Goal: Transaction & Acquisition: Book appointment/travel/reservation

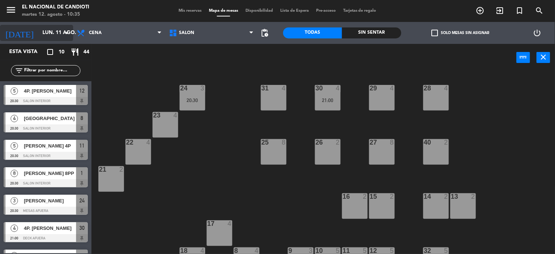
click at [65, 30] on icon "arrow_drop_down" at bounding box center [67, 33] width 9 height 9
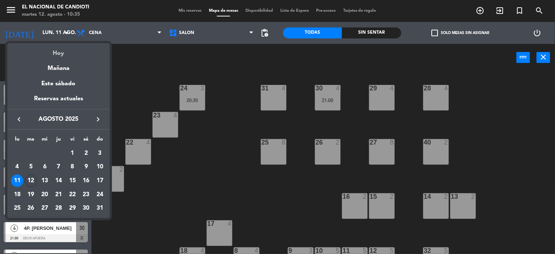
click at [63, 53] on div "Hoy" at bounding box center [58, 50] width 102 height 15
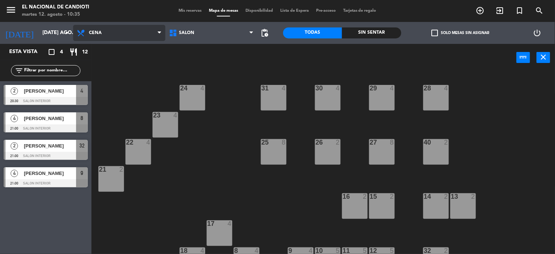
click at [111, 31] on span "Cena" at bounding box center [119, 33] width 92 height 16
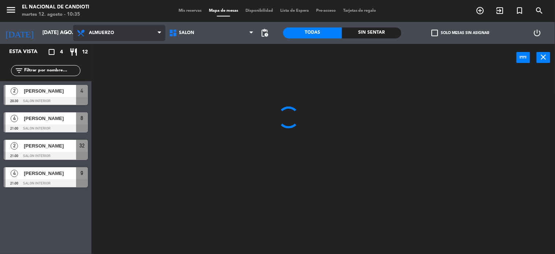
click at [98, 53] on ng-component "menu El Nacional de Candioti martes 12. agosto - 10:35 Mis reservas Mapa de mes…" at bounding box center [277, 127] width 555 height 254
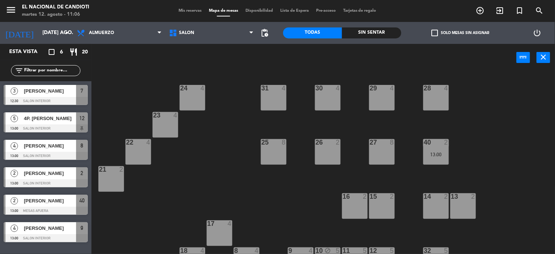
click at [183, 206] on div "24 4 31 4 30 4 29 4 28 4 23 4 22 4 25 8 26 2 27 8 40 2 13:00 21 2 16 2 15 2 14 …" at bounding box center [326, 163] width 458 height 183
click at [59, 32] on input "[DATE] ago." at bounding box center [74, 32] width 70 height 13
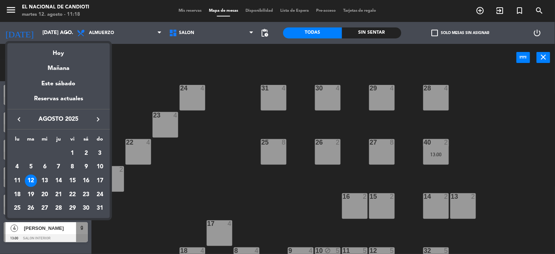
click at [87, 138] on th "sá" at bounding box center [86, 140] width 14 height 11
click at [54, 83] on div "Este sábado" at bounding box center [58, 84] width 102 height 20
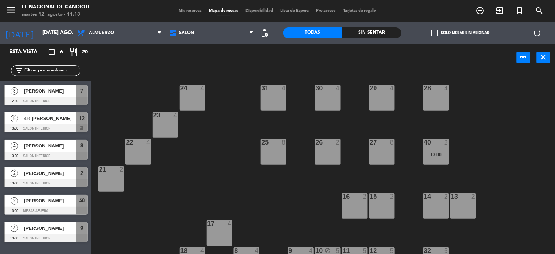
type input "sáb. 16 ago."
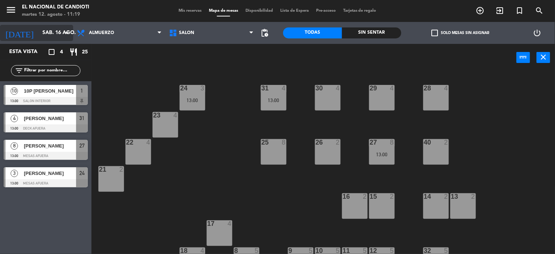
click at [49, 37] on input "sáb. 16 ago." at bounding box center [74, 32] width 70 height 13
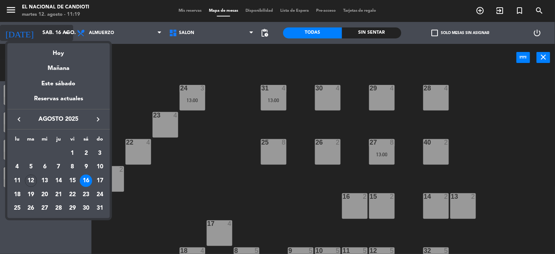
click at [49, 37] on div at bounding box center [277, 127] width 555 height 254
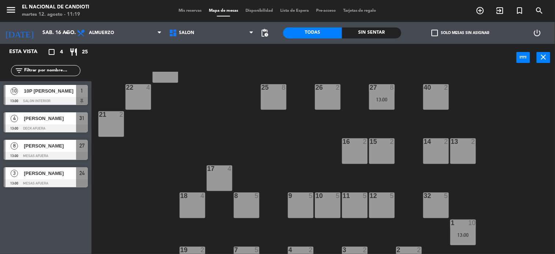
scroll to position [72, 0]
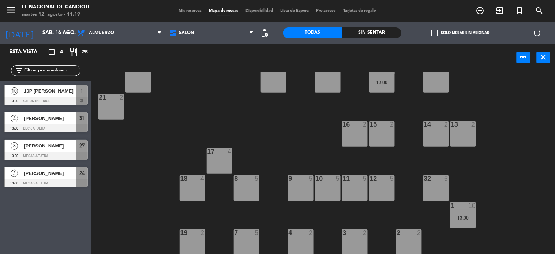
click at [250, 239] on div "7 5" at bounding box center [247, 242] width 26 height 26
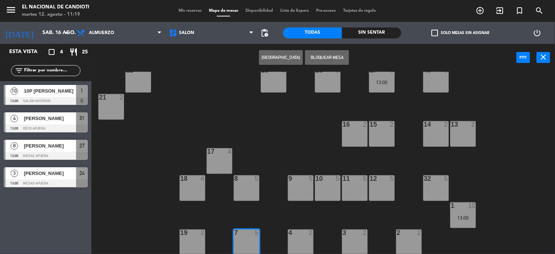
click at [284, 56] on button "[GEOGRAPHIC_DATA]" at bounding box center [281, 57] width 44 height 15
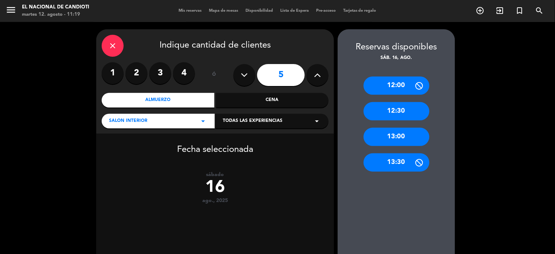
click at [317, 79] on icon at bounding box center [317, 75] width 7 height 11
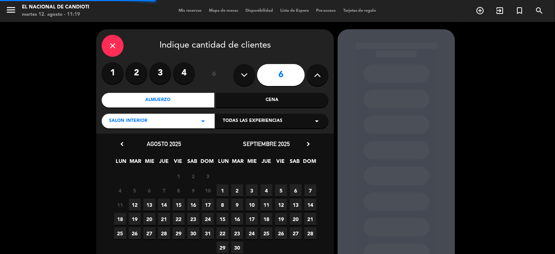
click at [238, 72] on button at bounding box center [245, 75] width 22 height 22
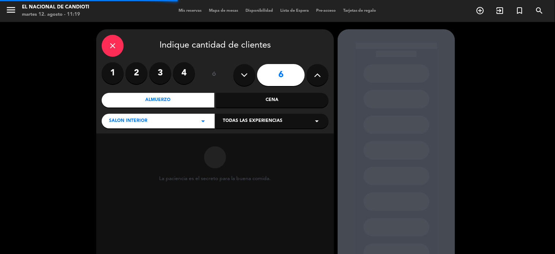
type input "5"
click at [238, 73] on button at bounding box center [245, 75] width 22 height 22
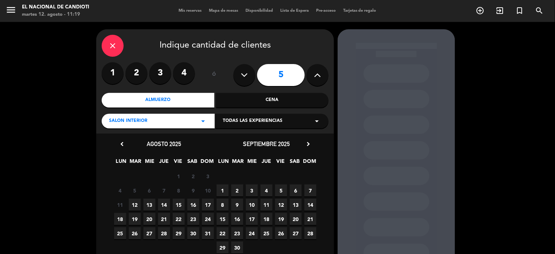
click at [238, 74] on button at bounding box center [245, 75] width 22 height 22
click at [243, 72] on icon at bounding box center [244, 75] width 7 height 11
click at [239, 78] on button at bounding box center [245, 75] width 22 height 22
click at [180, 75] on label "4" at bounding box center [184, 73] width 22 height 22
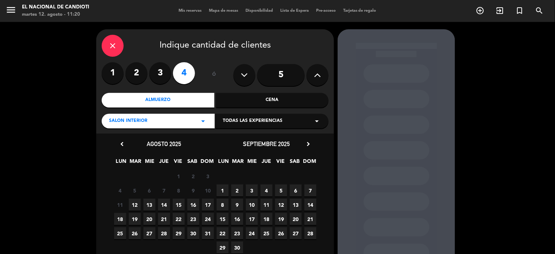
scroll to position [45, 0]
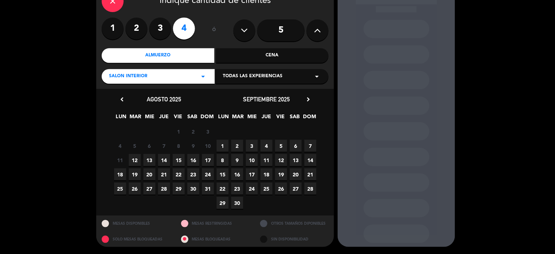
click at [194, 157] on span "16" at bounding box center [193, 160] width 12 height 12
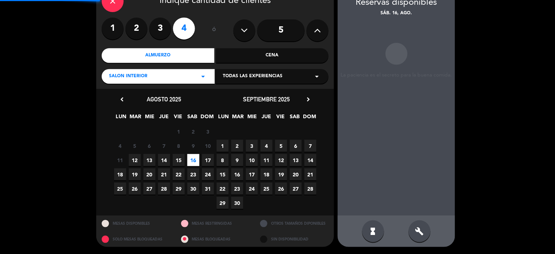
scroll to position [29, 0]
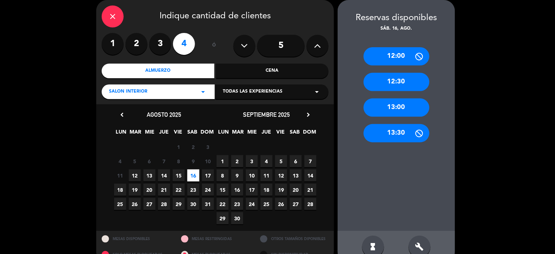
click at [389, 105] on div "13:00" at bounding box center [397, 107] width 66 height 18
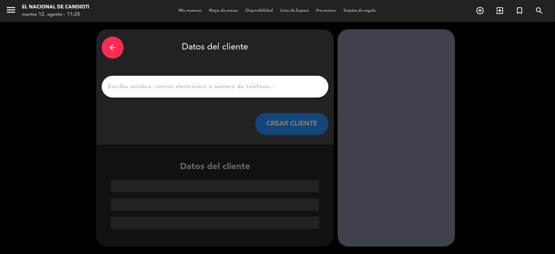
scroll to position [0, 0]
click at [184, 89] on input "1" at bounding box center [215, 87] width 216 height 10
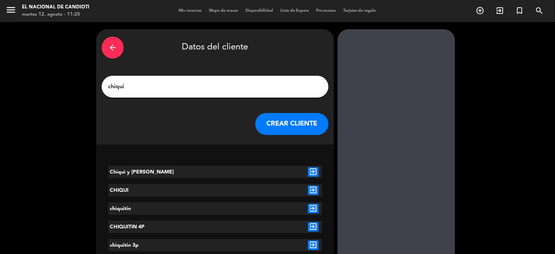
type input "chiqui"
click at [272, 124] on button "CREAR CLIENTE" at bounding box center [291, 124] width 73 height 22
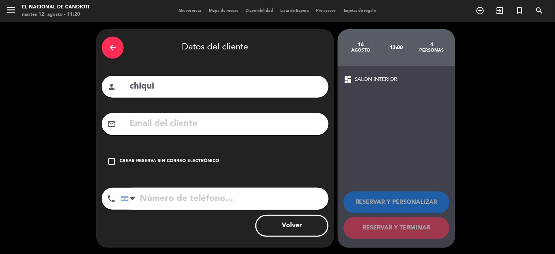
click at [108, 158] on icon "check_box_outline_blank" at bounding box center [111, 161] width 9 height 9
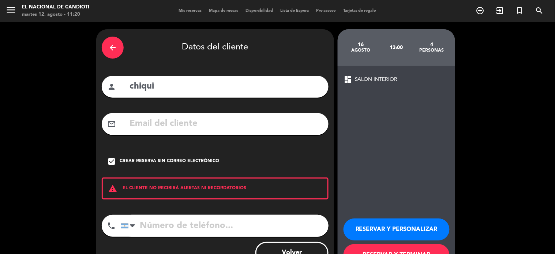
scroll to position [28, 0]
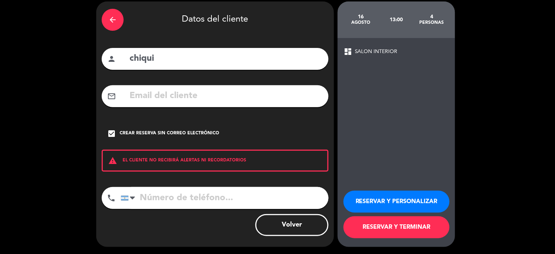
click at [384, 228] on button "RESERVAR Y TERMINAR" at bounding box center [397, 227] width 106 height 22
